Goal: Information Seeking & Learning: Learn about a topic

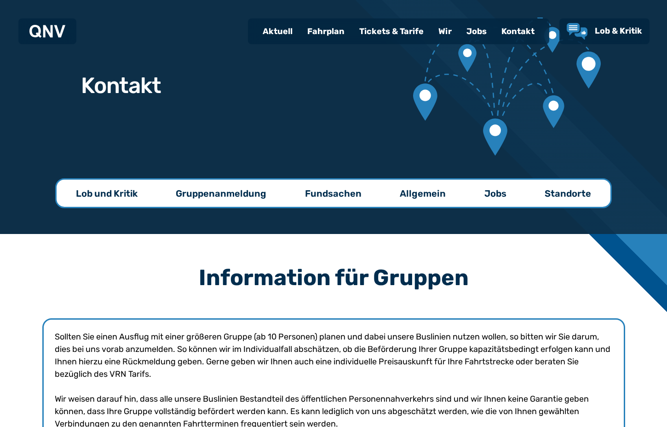
scroll to position [1067, 0]
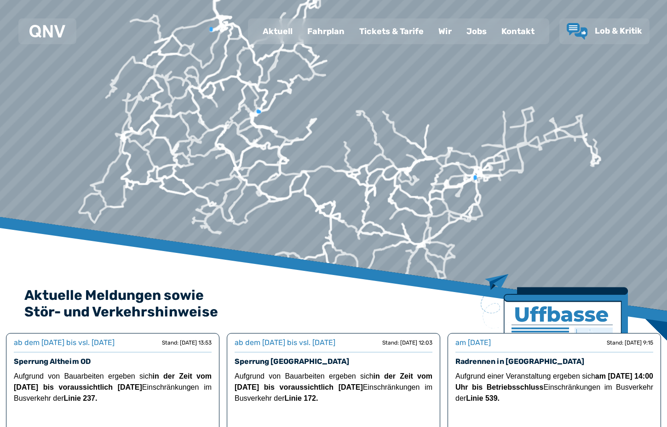
click at [323, 29] on div "Fahrplan" at bounding box center [326, 31] width 52 height 24
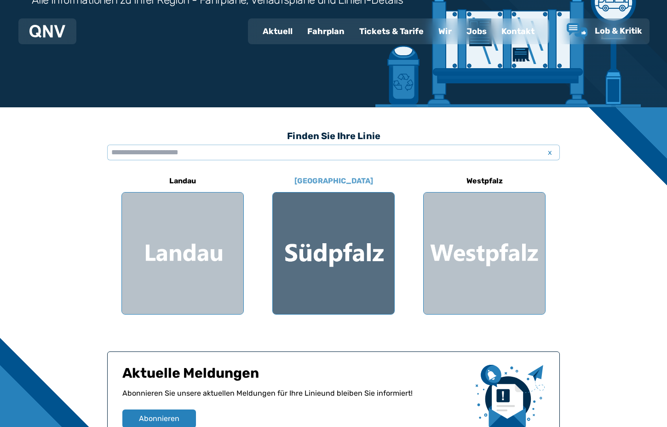
scroll to position [203, 0]
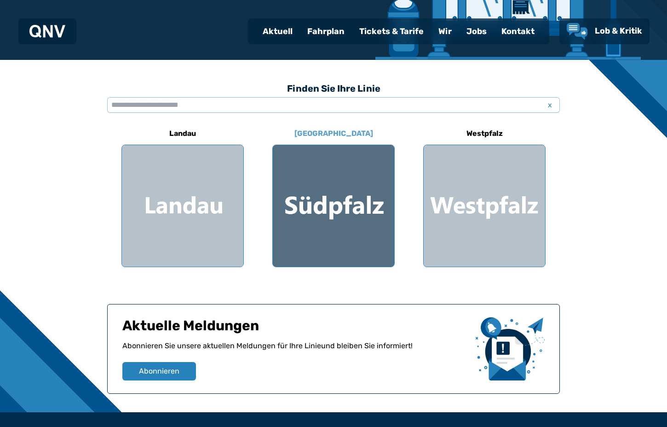
click at [334, 212] on div at bounding box center [334, 206] width 122 height 122
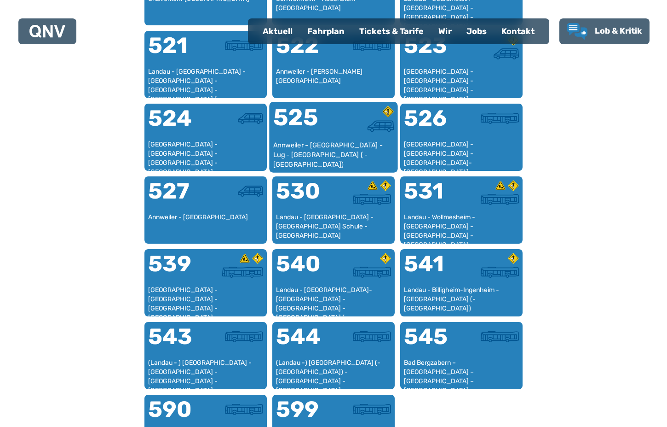
scroll to position [720, 0]
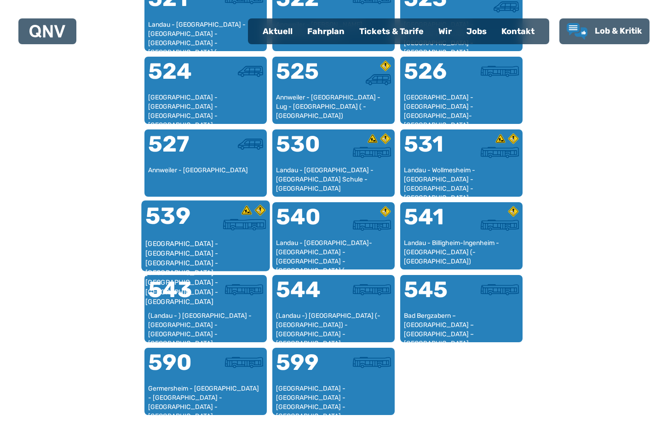
click at [217, 234] on div at bounding box center [236, 221] width 60 height 35
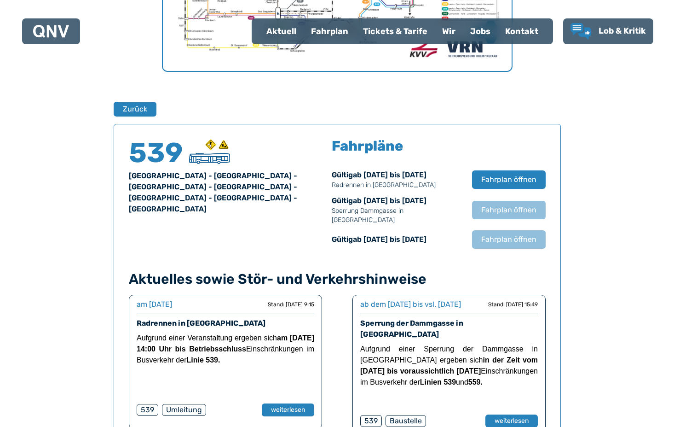
scroll to position [607, 0]
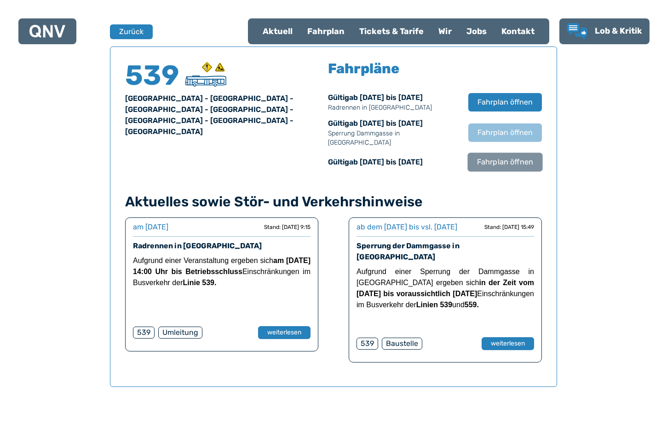
click at [514, 157] on span "Fahrplan öffnen" at bounding box center [505, 162] width 56 height 11
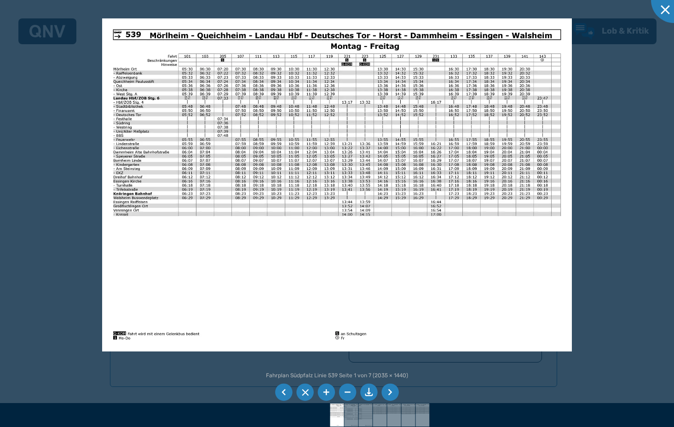
click at [367, 390] on li at bounding box center [368, 391] width 17 height 17
